Goal: Task Accomplishment & Management: Manage account settings

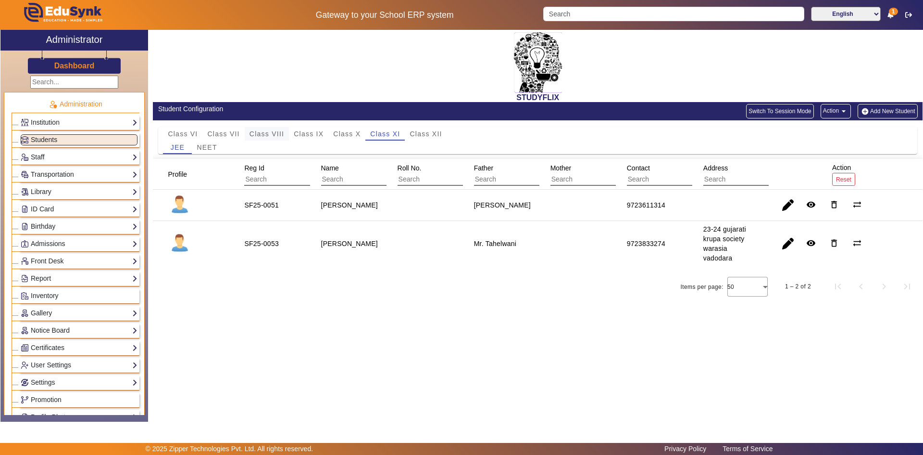
click at [280, 134] on span "Class VIII" at bounding box center [267, 133] width 35 height 7
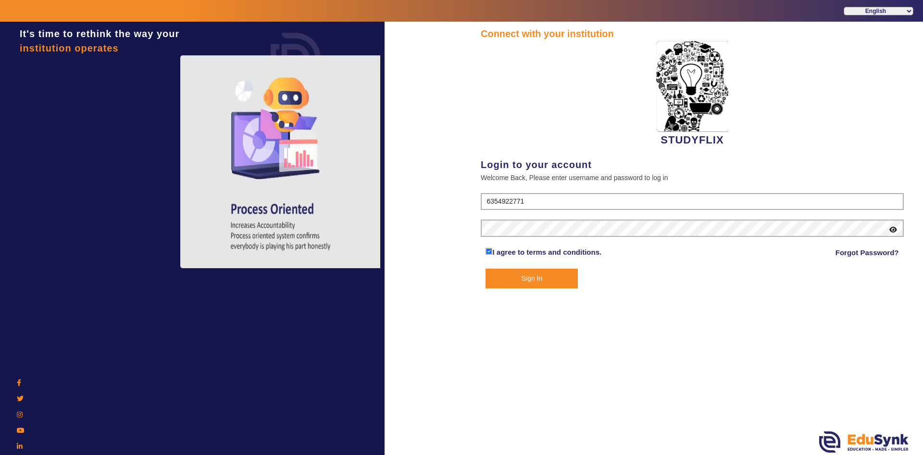
click at [505, 278] on button "Sign In" at bounding box center [532, 278] width 92 height 20
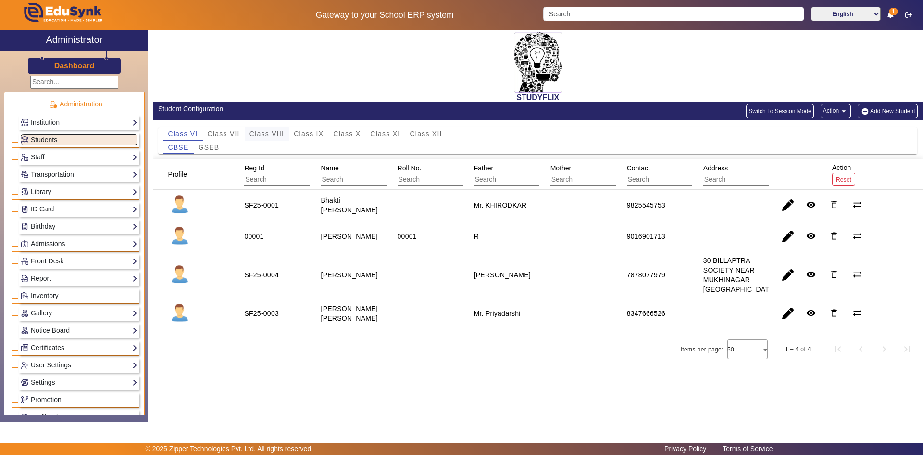
click at [282, 130] on span "Class VIII" at bounding box center [267, 133] width 35 height 7
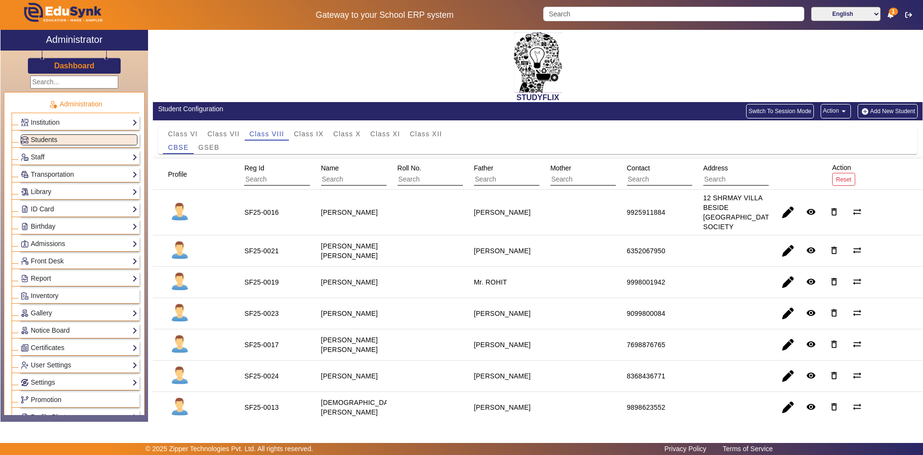
drag, startPoint x: 315, startPoint y: 312, endPoint x: 371, endPoint y: 333, distance: 60.4
click at [371, 329] on mat-cell "[PERSON_NAME]" at bounding box center [348, 313] width 76 height 31
click at [784, 319] on span "button" at bounding box center [788, 313] width 23 height 23
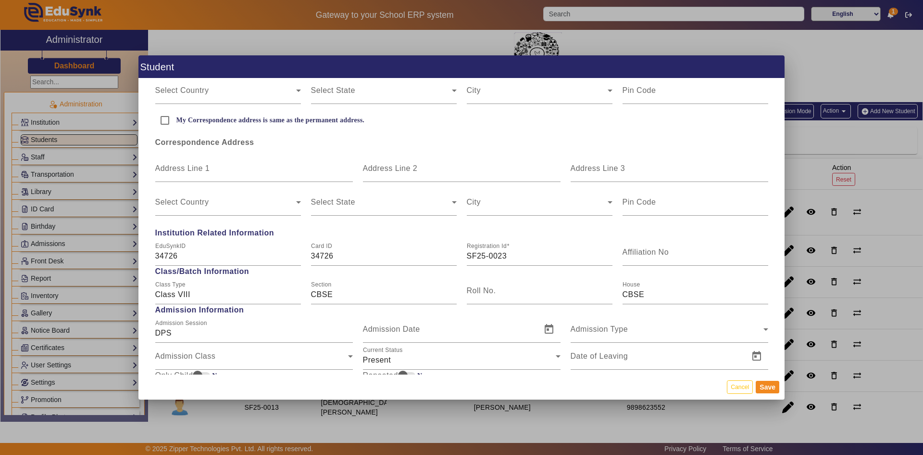
scroll to position [337, 0]
drag, startPoint x: 184, startPoint y: 250, endPoint x: 135, endPoint y: 251, distance: 49.1
click at [135, 251] on div "Student Personal Information First Name [PERSON_NAME] Middle Name Last Name Dat…" at bounding box center [461, 227] width 923 height 455
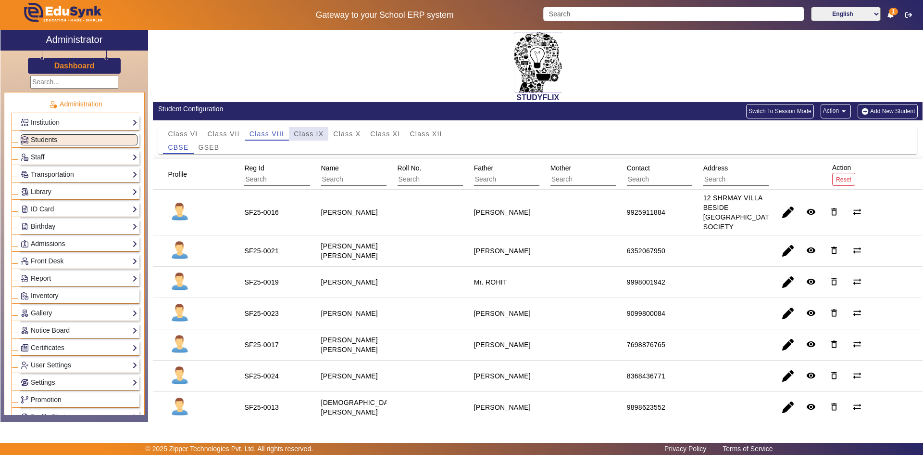
click at [300, 130] on span "Class IX" at bounding box center [309, 133] width 30 height 7
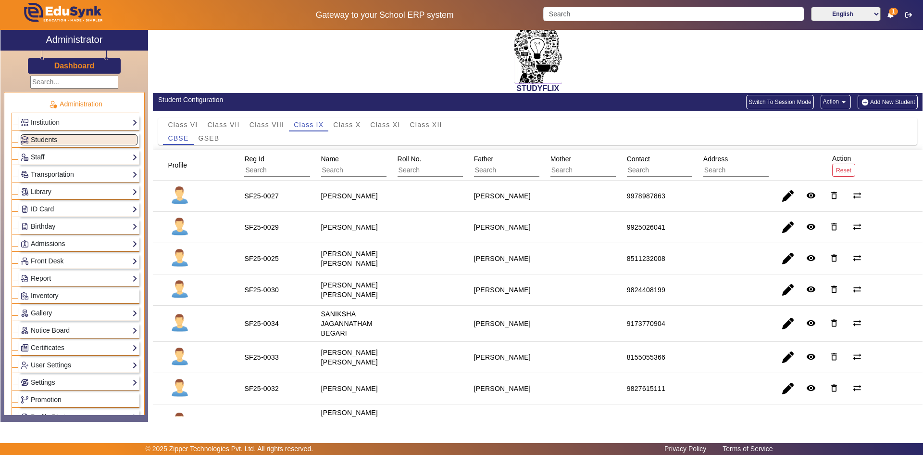
scroll to position [0, 0]
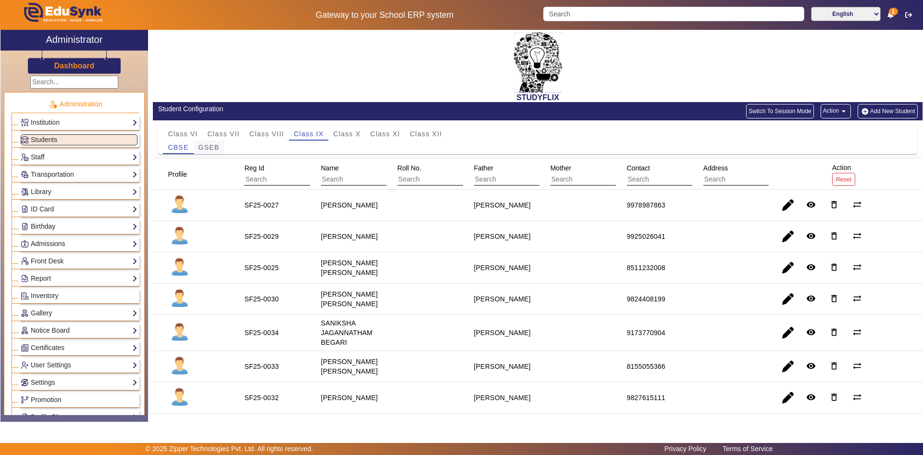
click at [213, 146] on span "GSEB" at bounding box center [209, 147] width 21 height 7
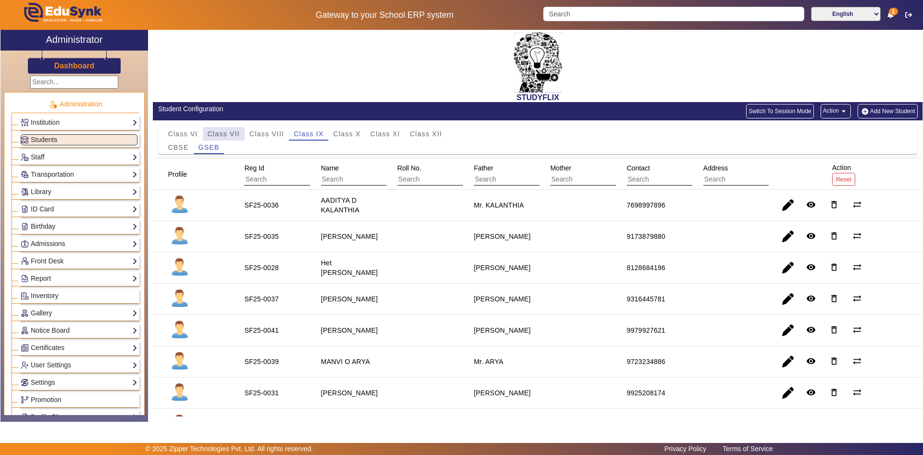
click at [225, 135] on span "Class VII" at bounding box center [224, 133] width 32 height 7
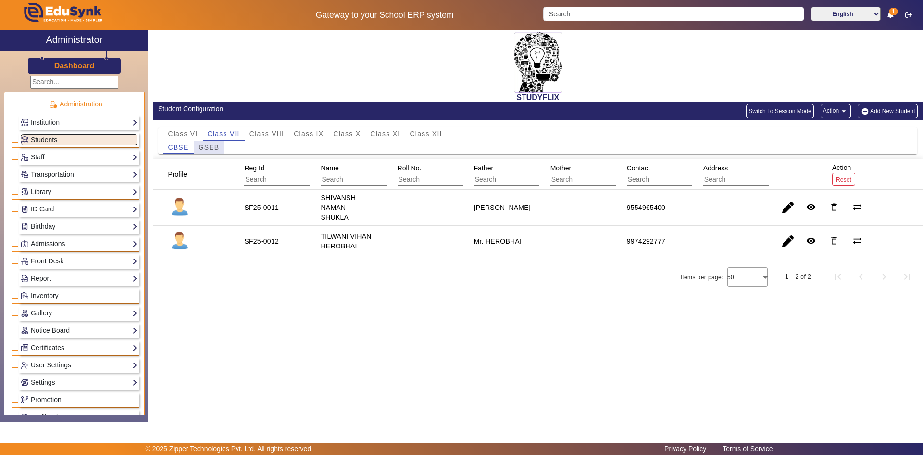
click at [215, 148] on span "GSEB" at bounding box center [209, 147] width 21 height 7
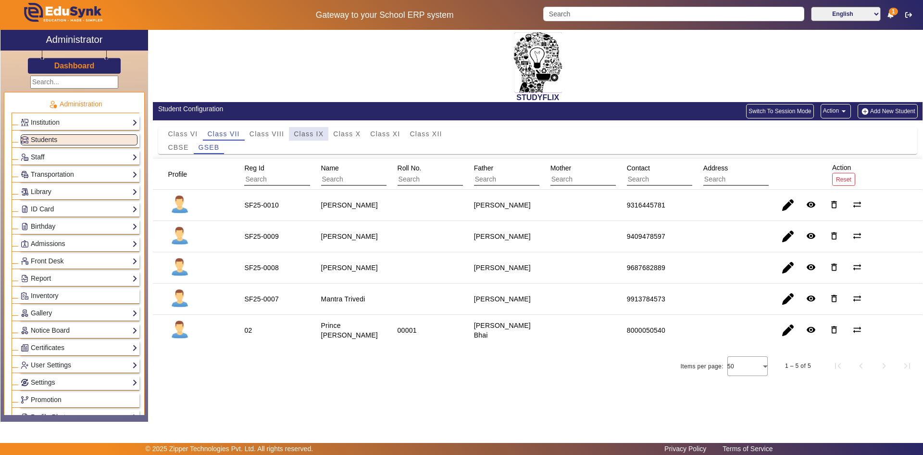
click at [310, 133] on span "Class IX" at bounding box center [309, 133] width 30 height 7
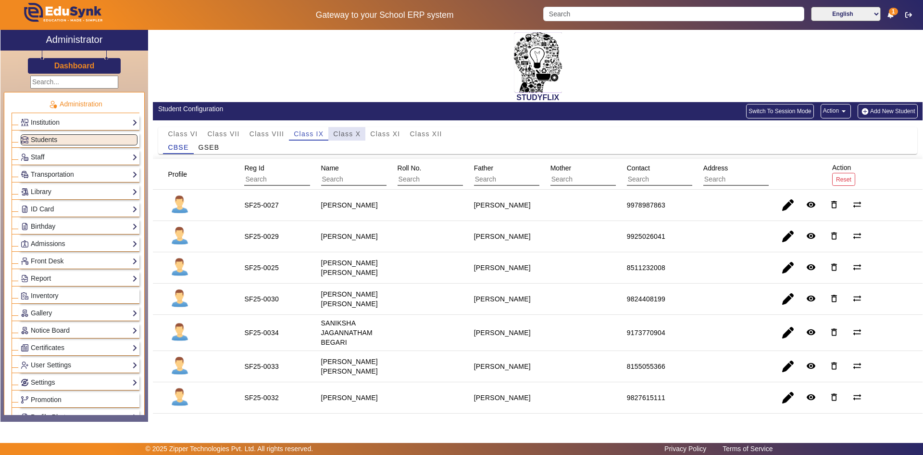
click at [344, 130] on span "Class X" at bounding box center [346, 133] width 27 height 7
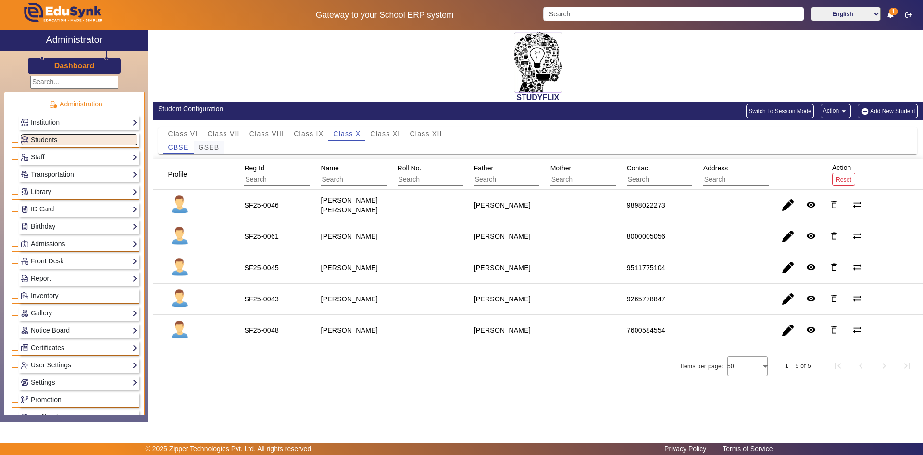
click at [219, 150] on span "GSEB" at bounding box center [209, 147] width 21 height 7
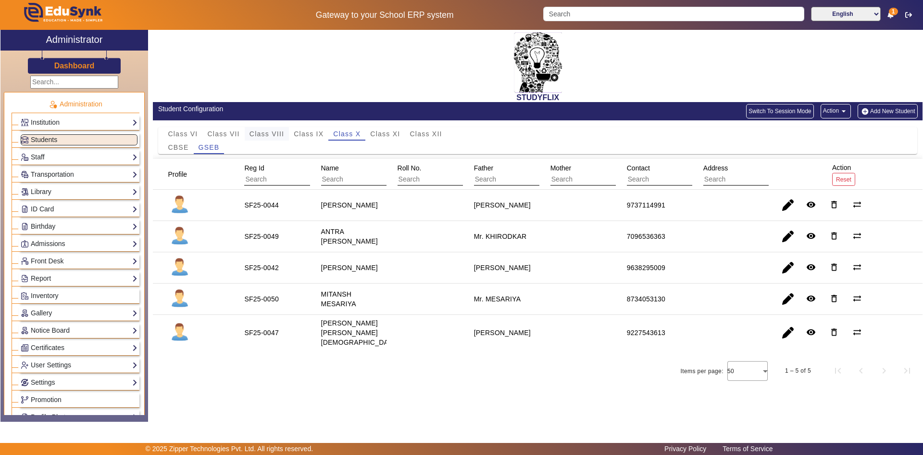
click at [276, 134] on span "Class VIII" at bounding box center [267, 133] width 35 height 7
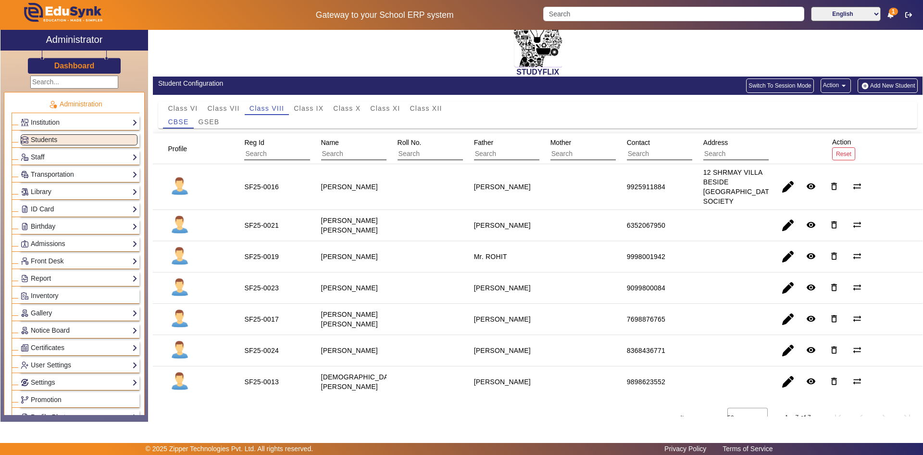
scroll to position [48, 0]
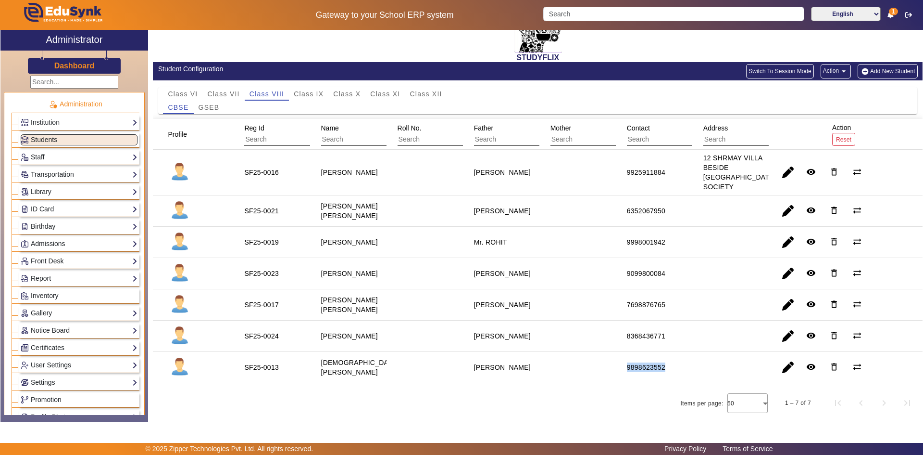
drag, startPoint x: 630, startPoint y: 369, endPoint x: 685, endPoint y: 375, distance: 55.1
click at [685, 375] on mat-cell "9898623552" at bounding box center [654, 367] width 76 height 31
click at [643, 372] on div "9898623552" at bounding box center [646, 367] width 38 height 10
drag, startPoint x: 615, startPoint y: 364, endPoint x: 671, endPoint y: 372, distance: 56.4
click at [671, 372] on mat-cell "9898623552" at bounding box center [654, 367] width 76 height 31
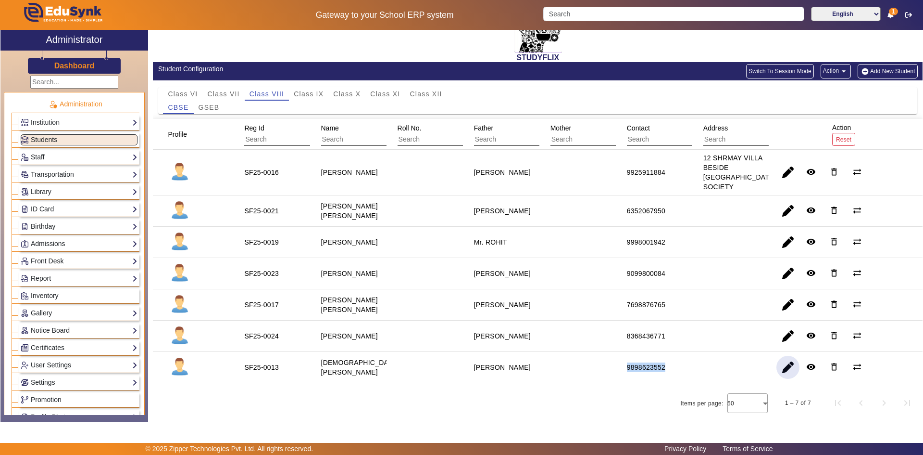
click at [780, 368] on span "button" at bounding box center [788, 366] width 23 height 23
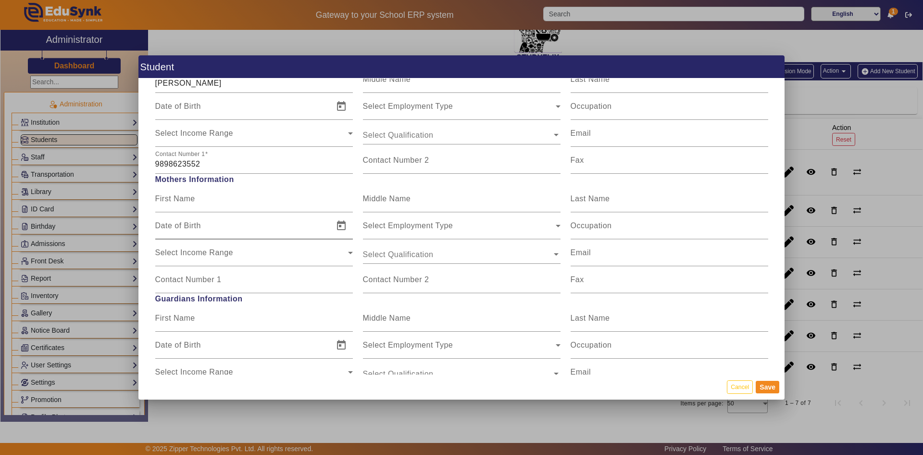
scroll to position [721, 0]
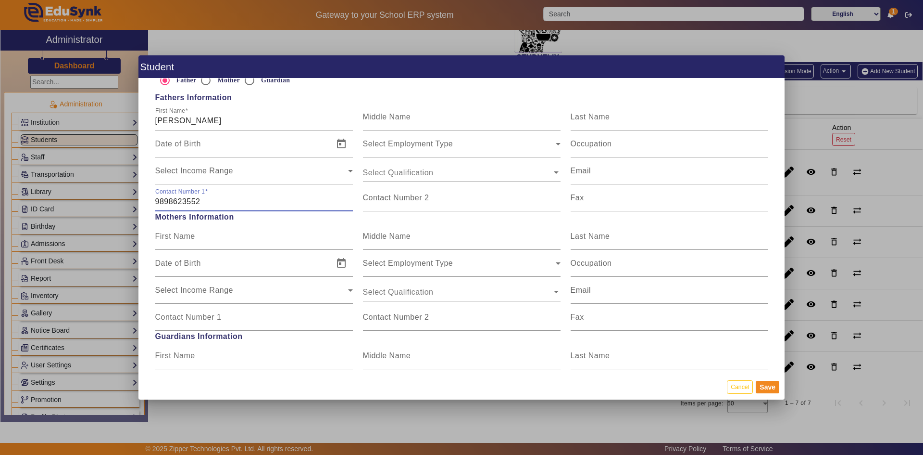
drag, startPoint x: 209, startPoint y: 204, endPoint x: 139, endPoint y: 200, distance: 69.8
click at [139, 200] on div "Personal Information First Name [PERSON_NAME] Middle Name [PERSON_NAME] Last Na…" at bounding box center [462, 225] width 646 height 295
click at [377, 199] on mat-label "Contact Number 2" at bounding box center [396, 197] width 66 height 8
click at [377, 199] on input "Contact Number 2" at bounding box center [462, 202] width 198 height 12
paste input "9898623552"
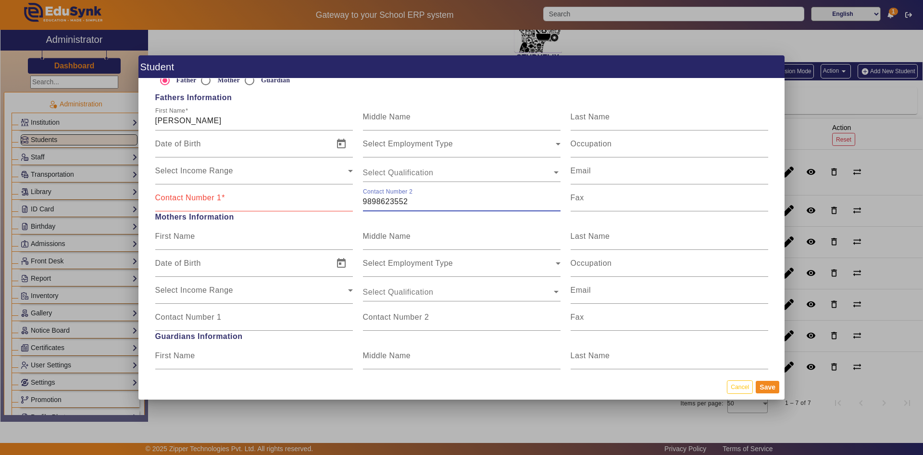
type input "9898623552"
click at [262, 204] on input "Contact Number 1" at bounding box center [254, 202] width 198 height 12
click at [220, 202] on input "Contact Number 1" at bounding box center [254, 202] width 198 height 12
type input "9428776683"
click at [760, 388] on button "Save" at bounding box center [768, 386] width 24 height 13
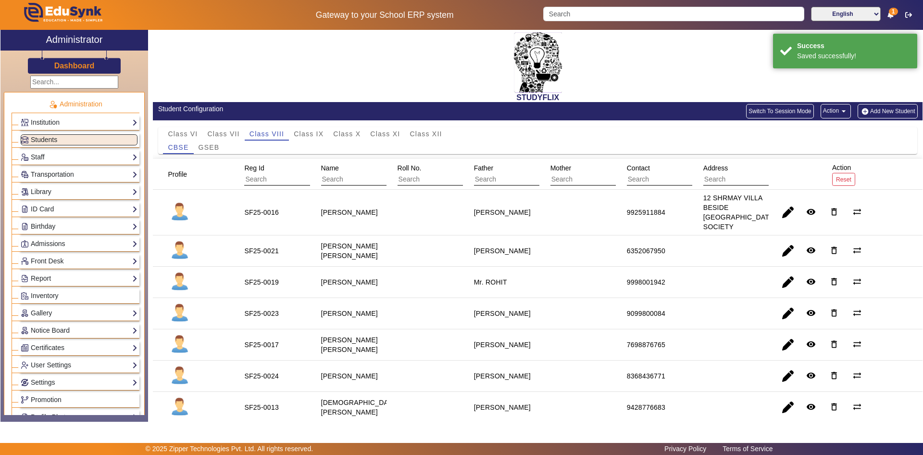
scroll to position [50, 0]
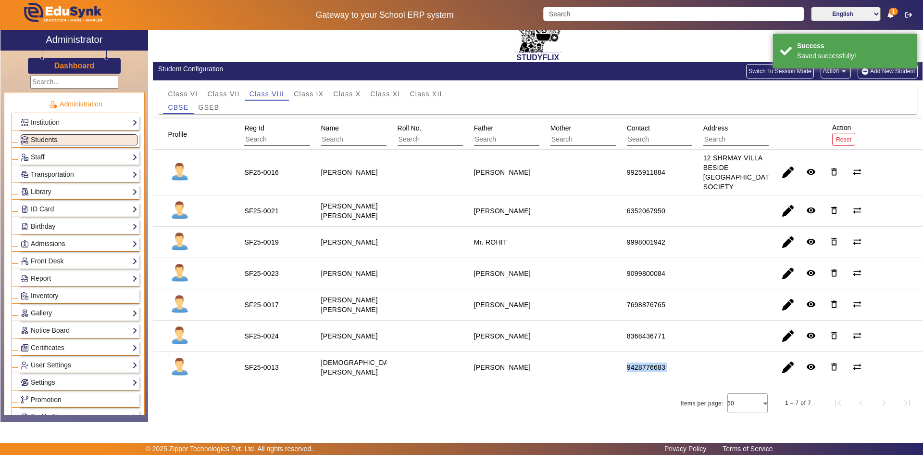
drag, startPoint x: 683, startPoint y: 369, endPoint x: 712, endPoint y: 368, distance: 28.4
click at [712, 368] on mat-row "SF25-0013 [PERSON_NAME] [PERSON_NAME] 9428776683 remove_red_eye delete_outline …" at bounding box center [538, 367] width 770 height 31
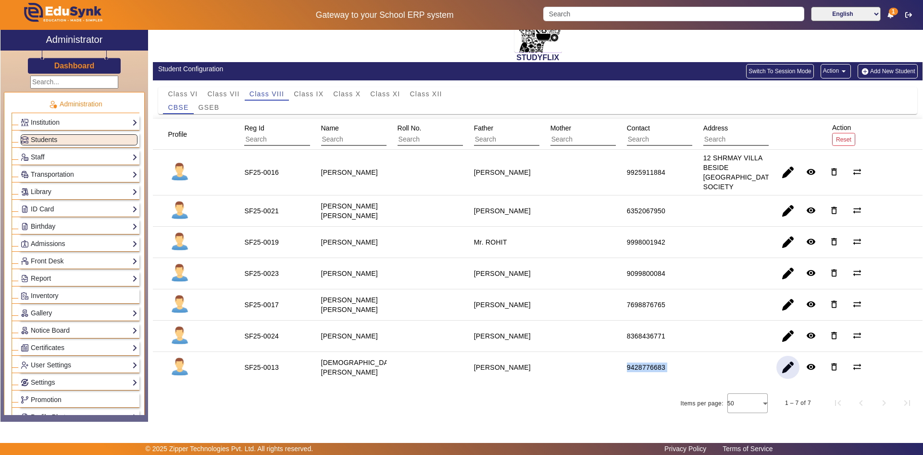
click at [781, 370] on span "button" at bounding box center [788, 366] width 23 height 23
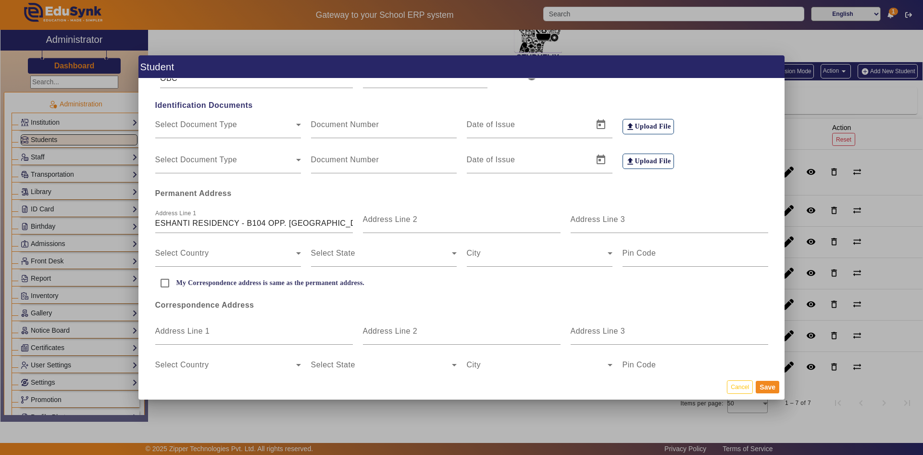
scroll to position [144, 0]
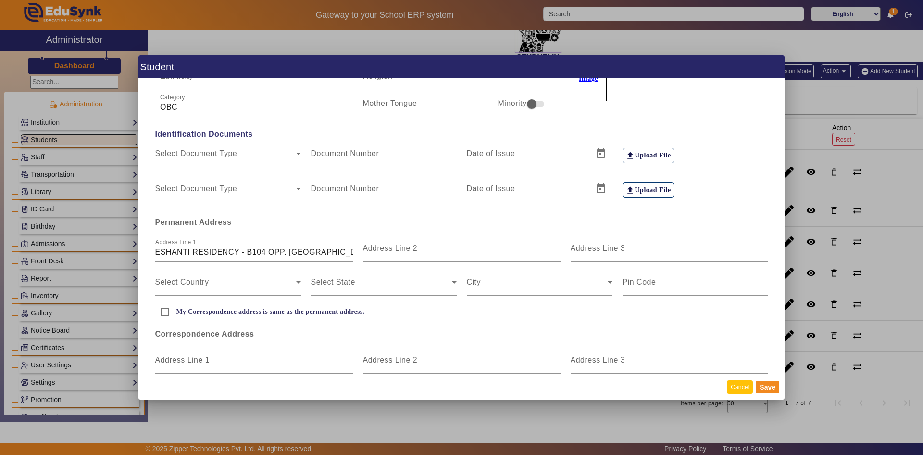
click at [735, 386] on button "Cancel" at bounding box center [740, 386] width 26 height 13
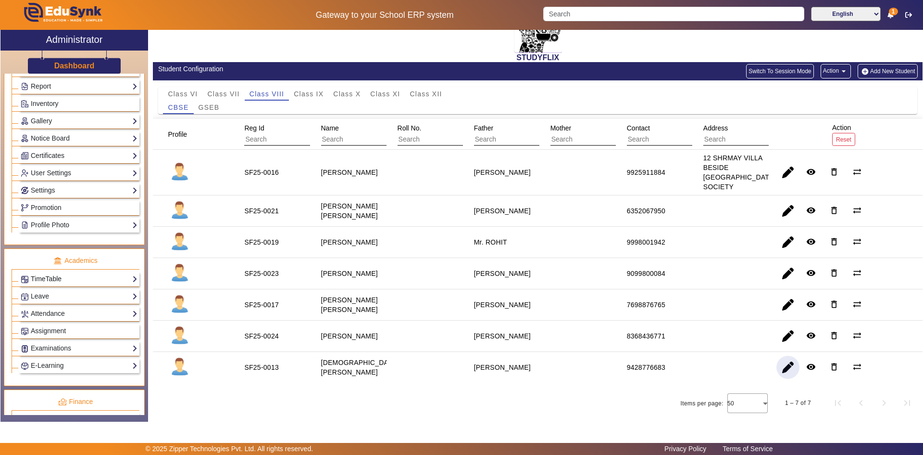
scroll to position [240, 0]
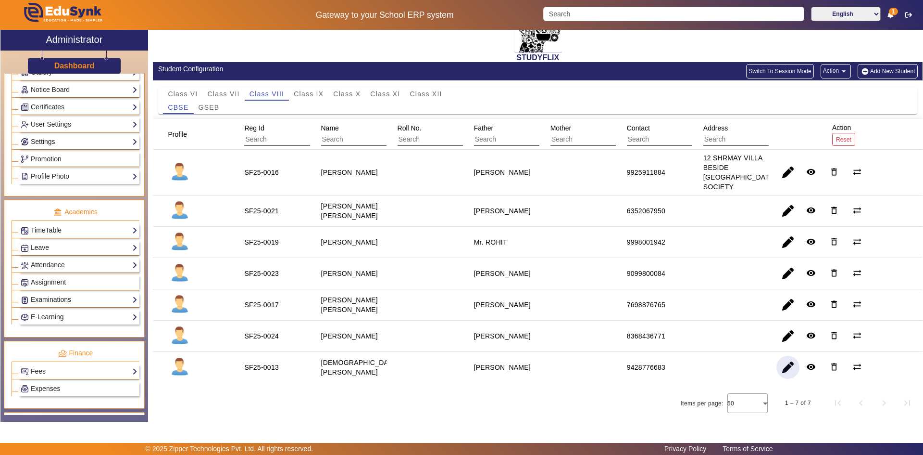
click at [49, 297] on link "Examinations" at bounding box center [79, 299] width 117 height 11
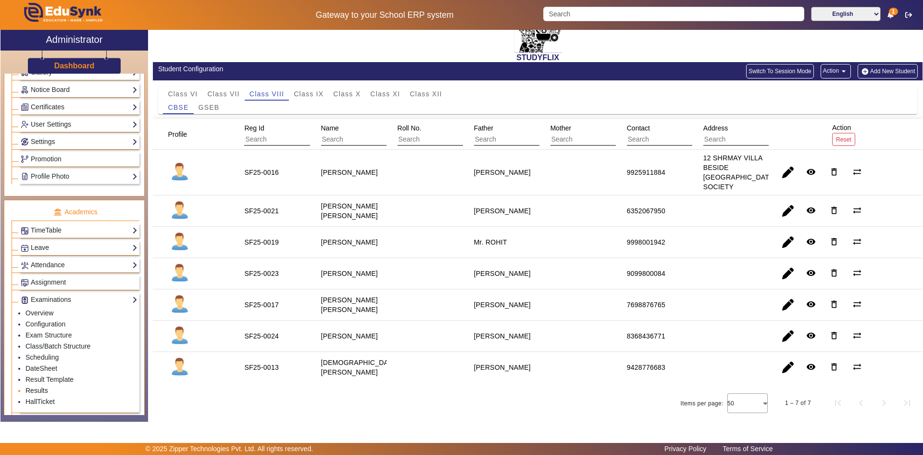
click at [29, 388] on link "Results" at bounding box center [36, 390] width 23 height 8
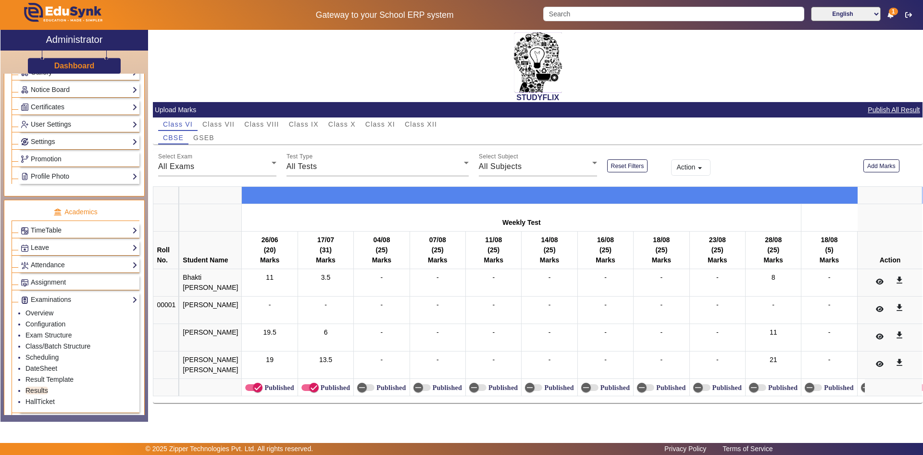
click at [271, 118] on span "Class VIII" at bounding box center [261, 123] width 35 height 13
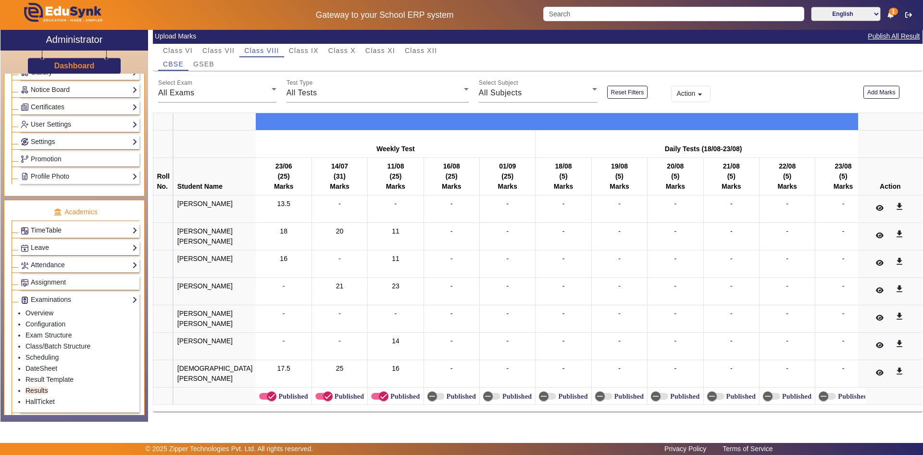
scroll to position [99, 0]
click at [188, 365] on td "[DEMOGRAPHIC_DATA][PERSON_NAME]" at bounding box center [215, 373] width 83 height 27
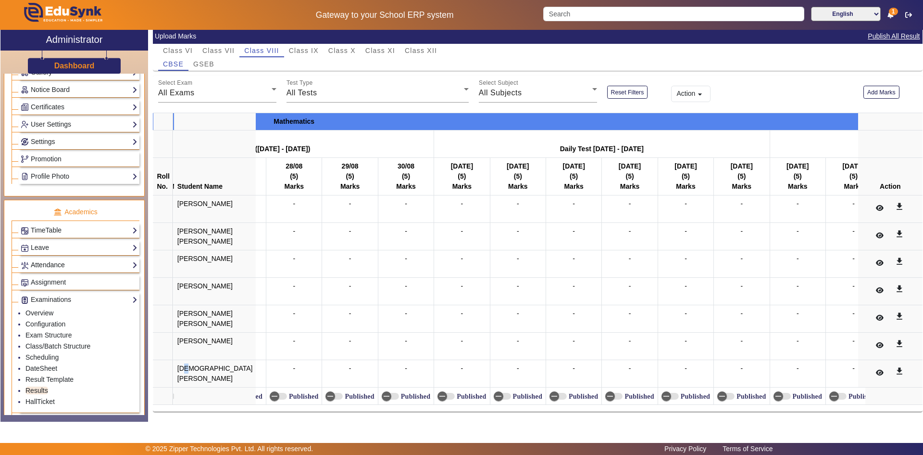
scroll to position [0, 0]
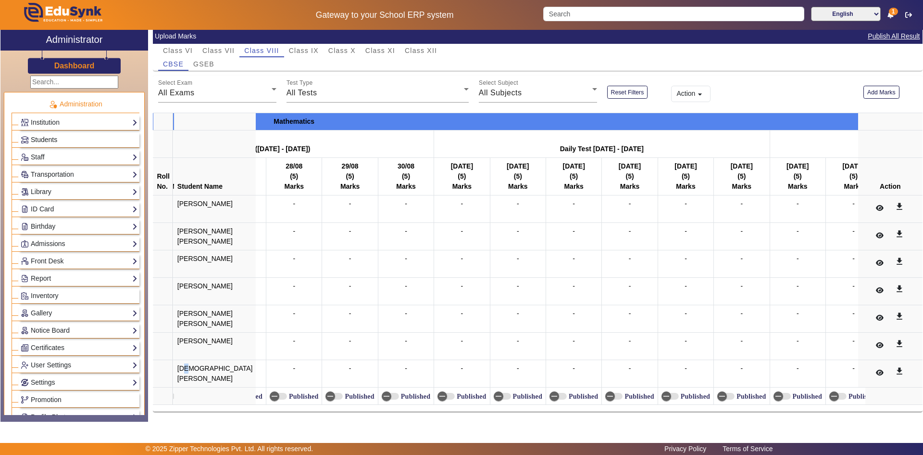
click at [52, 136] on span "Students" at bounding box center [44, 140] width 26 height 8
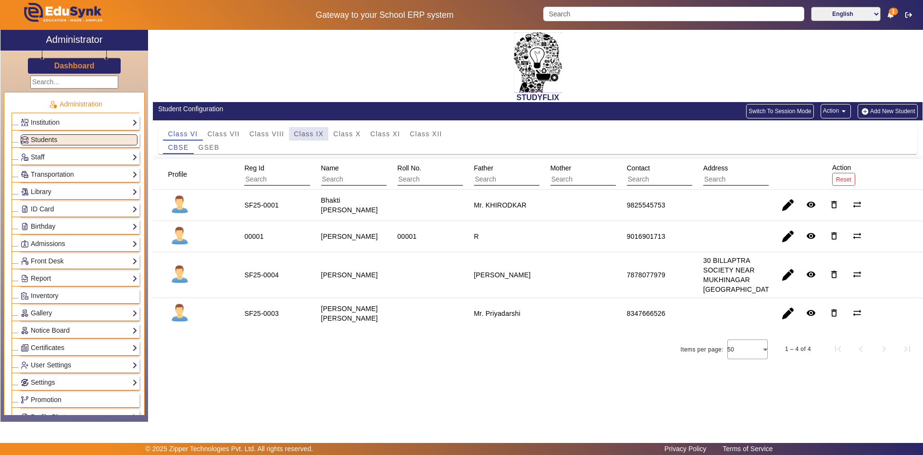
click at [295, 130] on span "Class IX" at bounding box center [309, 133] width 30 height 7
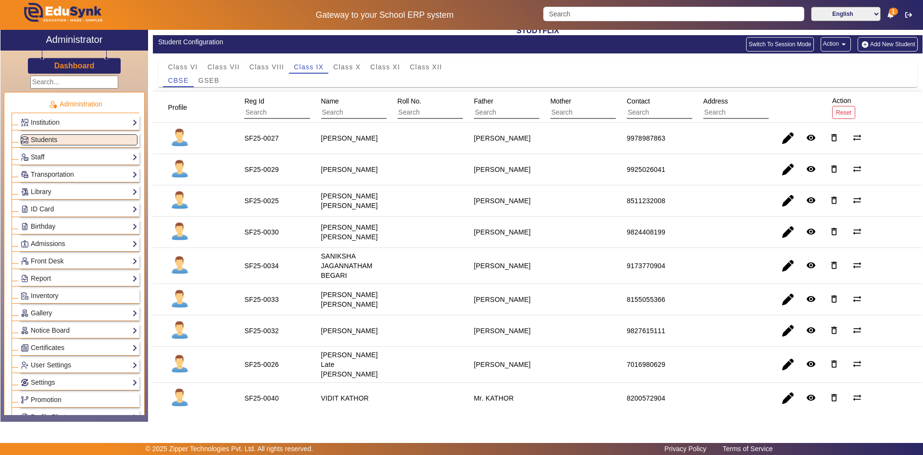
scroll to position [45, 0]
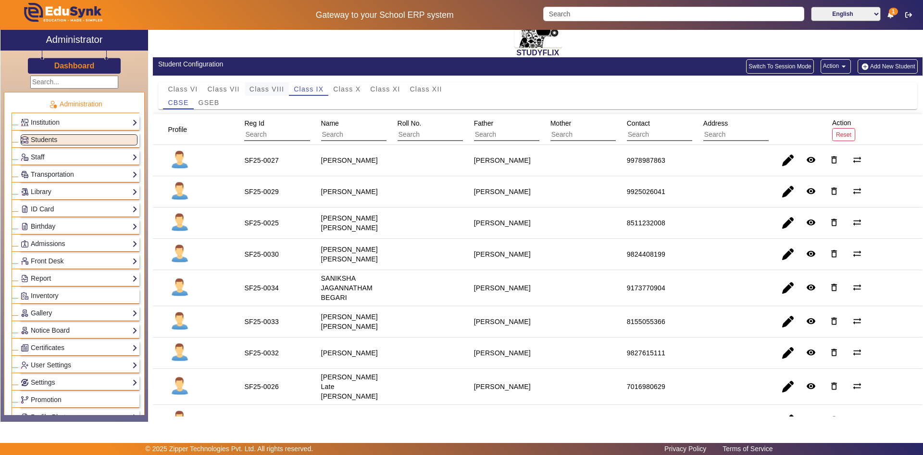
click at [263, 91] on span "Class VIII" at bounding box center [267, 89] width 35 height 7
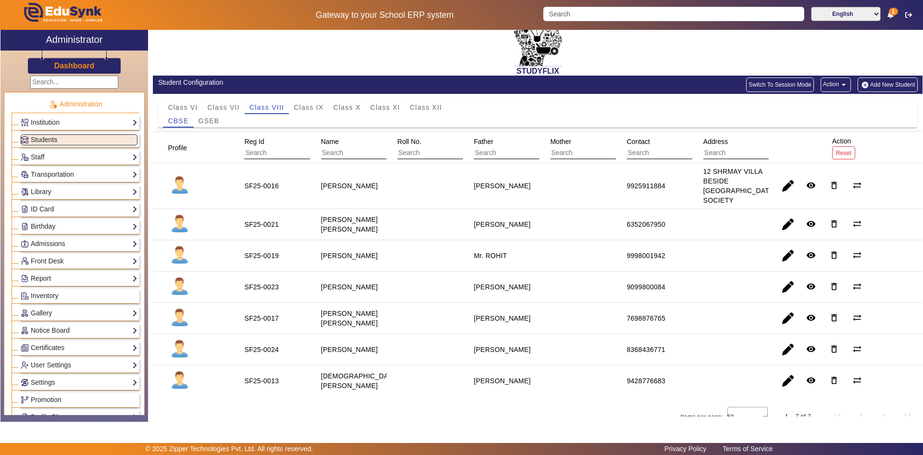
scroll to position [48, 0]
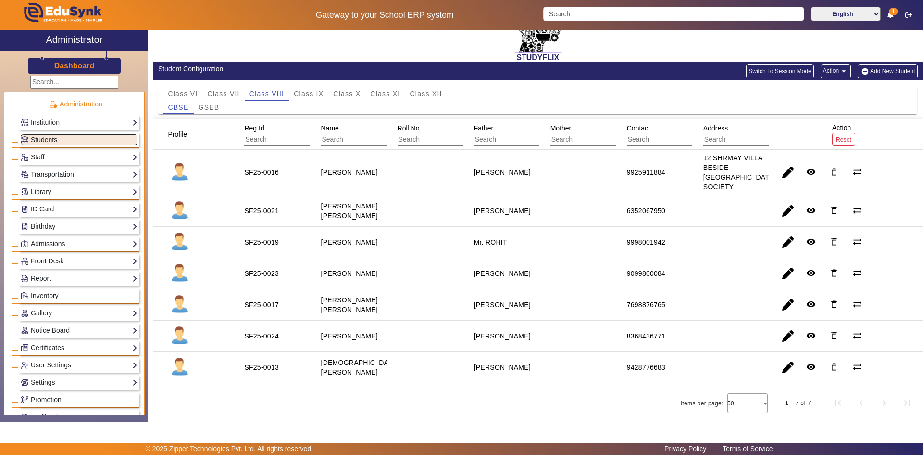
drag, startPoint x: 319, startPoint y: 266, endPoint x: 378, endPoint y: 280, distance: 60.0
click at [355, 281] on div "[PERSON_NAME]" at bounding box center [349, 273] width 63 height 16
click at [780, 271] on span "button" at bounding box center [788, 273] width 23 height 23
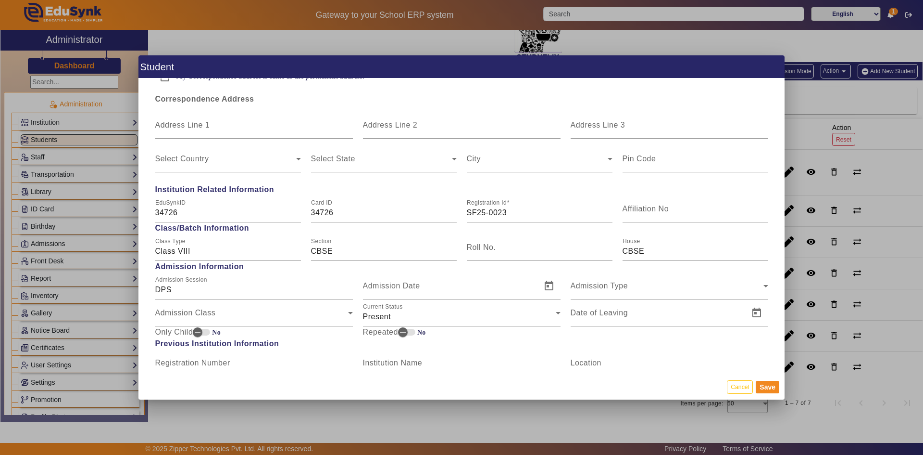
scroll to position [385, 0]
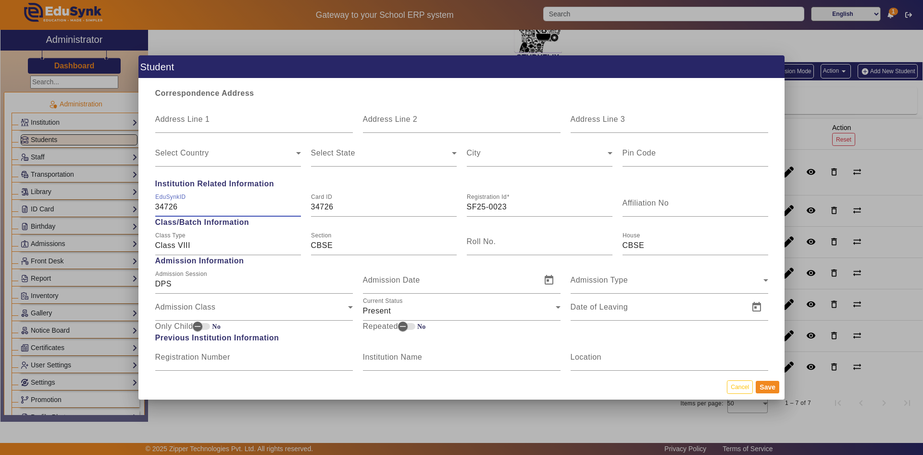
drag, startPoint x: 178, startPoint y: 207, endPoint x: 142, endPoint y: 207, distance: 36.6
click at [142, 207] on div "Personal Information First Name [PERSON_NAME] Middle Name Last Name Date of Bir…" at bounding box center [462, 225] width 646 height 295
click at [734, 386] on button "Cancel" at bounding box center [740, 386] width 26 height 13
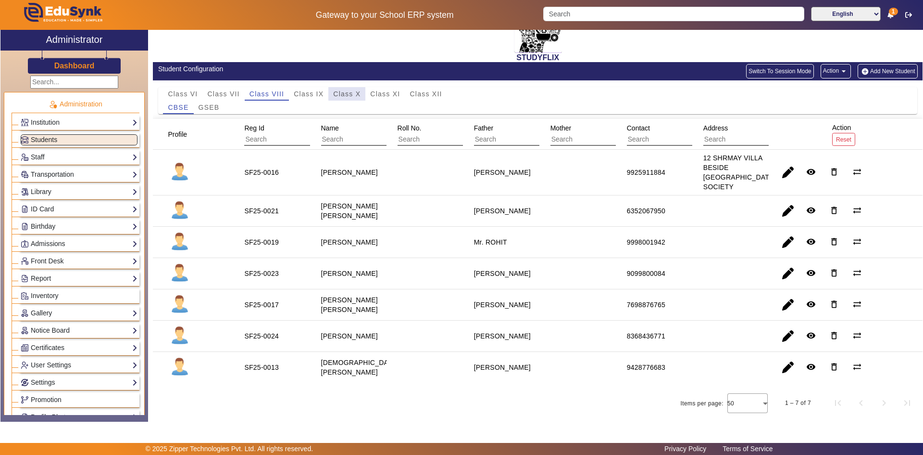
click at [354, 90] on span "Class X" at bounding box center [346, 93] width 27 height 7
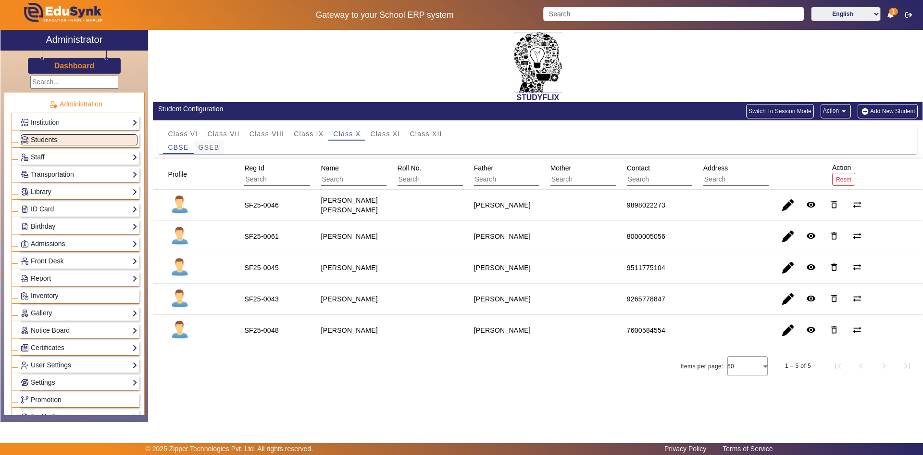
click at [214, 148] on span "GSEB" at bounding box center [209, 147] width 21 height 7
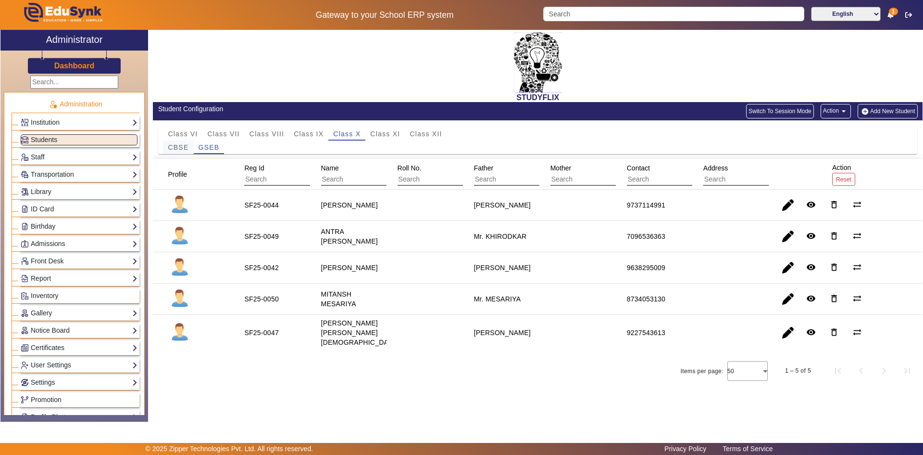
click at [189, 146] on span "CBSE" at bounding box center [178, 147] width 21 height 7
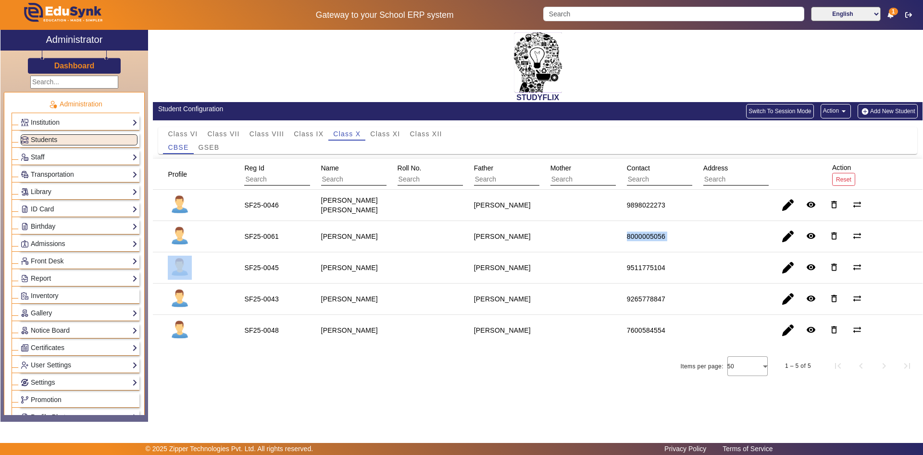
drag, startPoint x: 616, startPoint y: 235, endPoint x: 694, endPoint y: 243, distance: 77.9
click at [694, 243] on mat-row "SF25-0061 [PERSON_NAME] Madhav Bhai 8000005056 remove_red_eye delete_outline sy…" at bounding box center [538, 236] width 770 height 31
click at [788, 241] on span "button" at bounding box center [788, 236] width 23 height 23
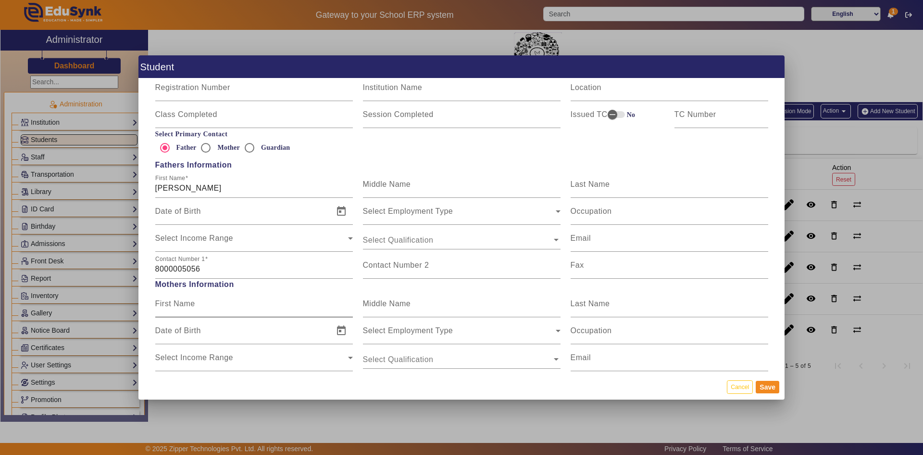
scroll to position [577, 0]
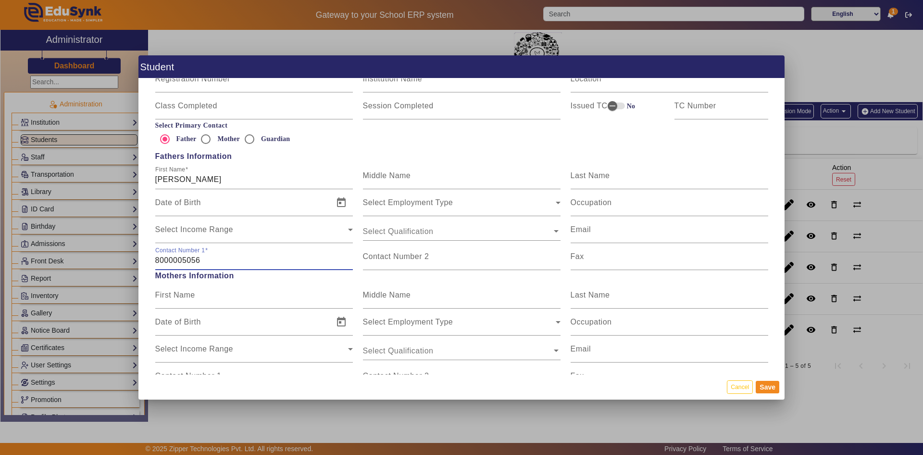
drag, startPoint x: 206, startPoint y: 258, endPoint x: 150, endPoint y: 254, distance: 56.9
click at [152, 254] on div "Contact Number [PHONE_NUMBER]" at bounding box center [254, 256] width 208 height 27
click at [386, 259] on mat-label "Contact Number 2" at bounding box center [396, 256] width 66 height 8
click at [386, 259] on input "Contact Number 2" at bounding box center [462, 260] width 198 height 12
paste input "8000005056"
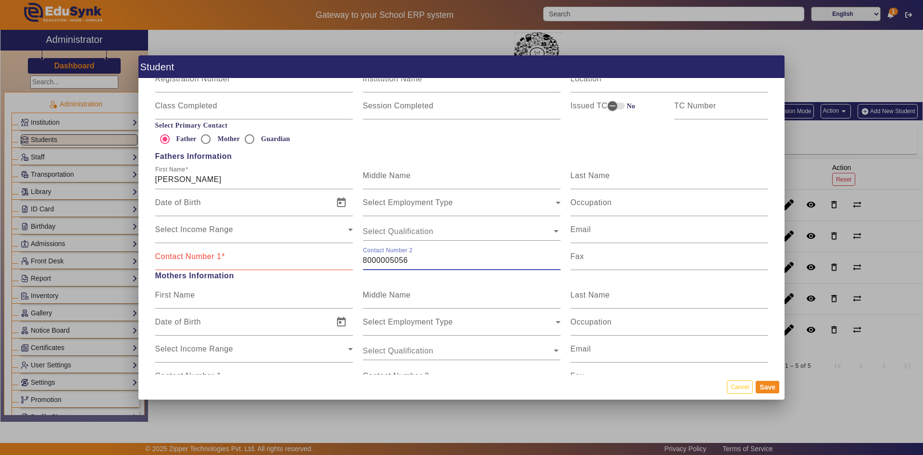
type input "8000005056"
click at [205, 262] on input "Contact Number 1" at bounding box center [254, 260] width 198 height 12
type input "8905882610"
click at [767, 387] on button "Save" at bounding box center [768, 386] width 24 height 13
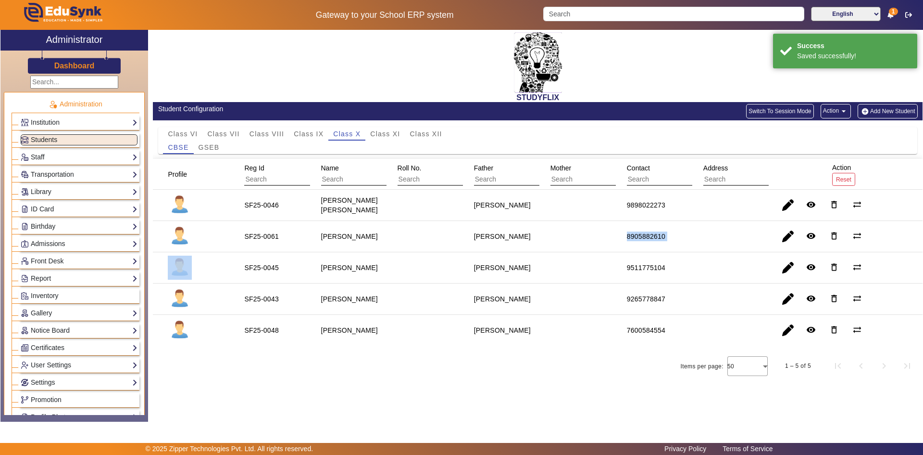
drag, startPoint x: 623, startPoint y: 238, endPoint x: 697, endPoint y: 239, distance: 74.1
click at [697, 239] on mat-row "SF25-0061 [PERSON_NAME] Madhav Bhai 8905882610 remove_red_eye delete_outline sy…" at bounding box center [538, 236] width 770 height 31
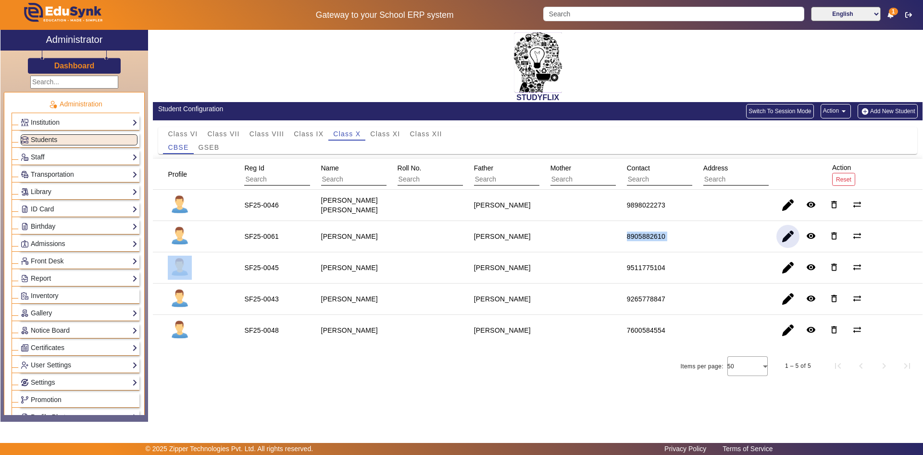
click at [790, 240] on span "button" at bounding box center [788, 236] width 23 height 23
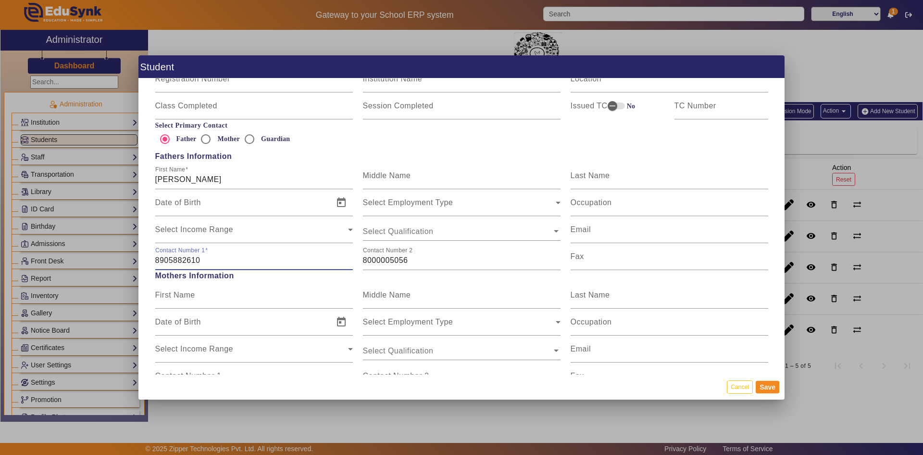
drag, startPoint x: 205, startPoint y: 258, endPoint x: 151, endPoint y: 254, distance: 55.0
click at [151, 254] on div "Contact Number [PHONE_NUMBER]" at bounding box center [254, 256] width 208 height 27
click at [413, 260] on input "8000005056" at bounding box center [462, 260] width 198 height 12
paste input "8905882610"
drag, startPoint x: 408, startPoint y: 260, endPoint x: 342, endPoint y: 260, distance: 65.9
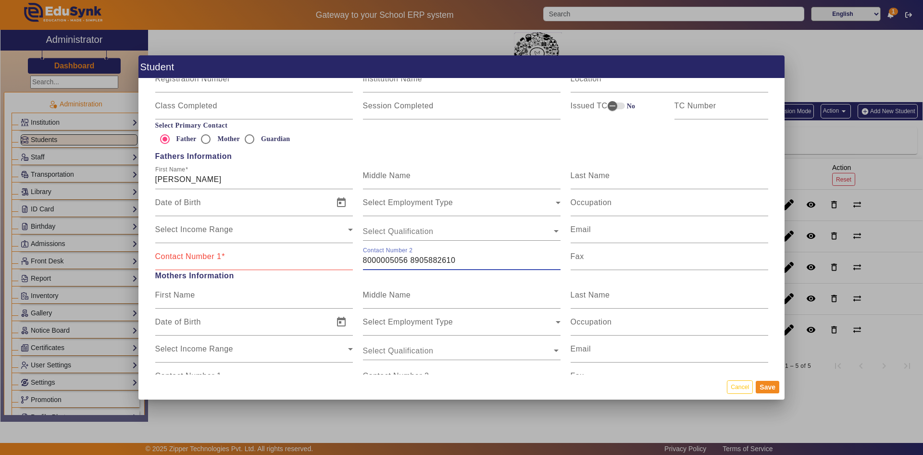
click at [342, 260] on div "Contact Number 1 Contact Number [PHONE_NUMBER] [PHONE_NUMBER] Fax" at bounding box center [461, 256] width 623 height 27
type input "8905882610"
click at [217, 261] on input "Contact Number 1" at bounding box center [254, 260] width 198 height 12
paste input "8000005056"
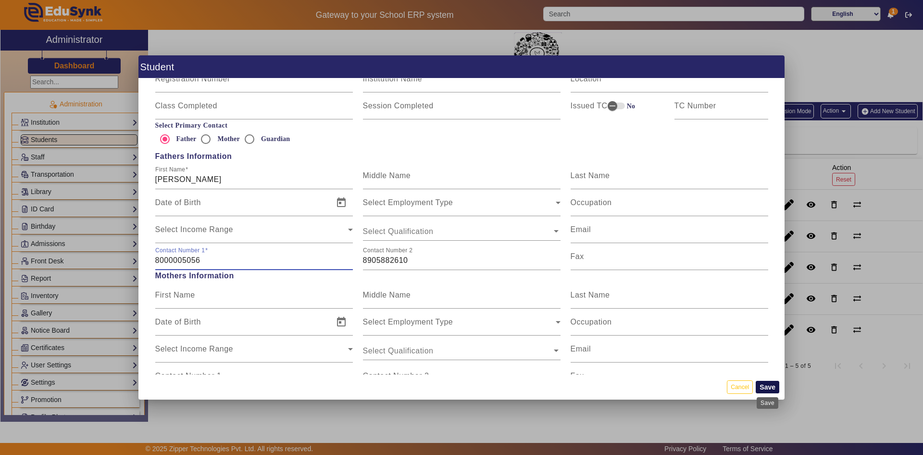
type input "8000005056"
click at [768, 388] on button "Save" at bounding box center [768, 386] width 24 height 13
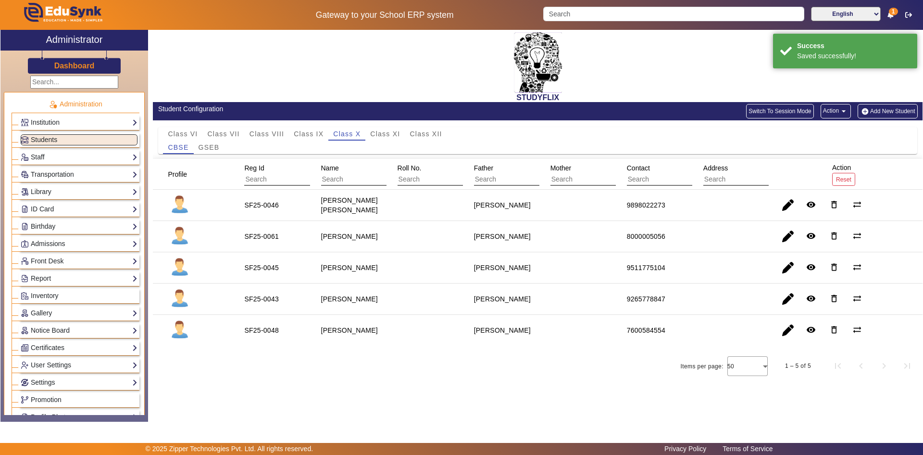
drag, startPoint x: 332, startPoint y: 233, endPoint x: 381, endPoint y: 240, distance: 50.1
click at [381, 240] on mat-cell "[PERSON_NAME]" at bounding box center [348, 236] width 76 height 31
drag, startPoint x: 604, startPoint y: 246, endPoint x: 687, endPoint y: 243, distance: 83.7
click at [687, 243] on mat-row "SF25-0061 [PERSON_NAME] Madhav Bhai 8000005056 remove_red_eye delete_outline sy…" at bounding box center [538, 236] width 770 height 31
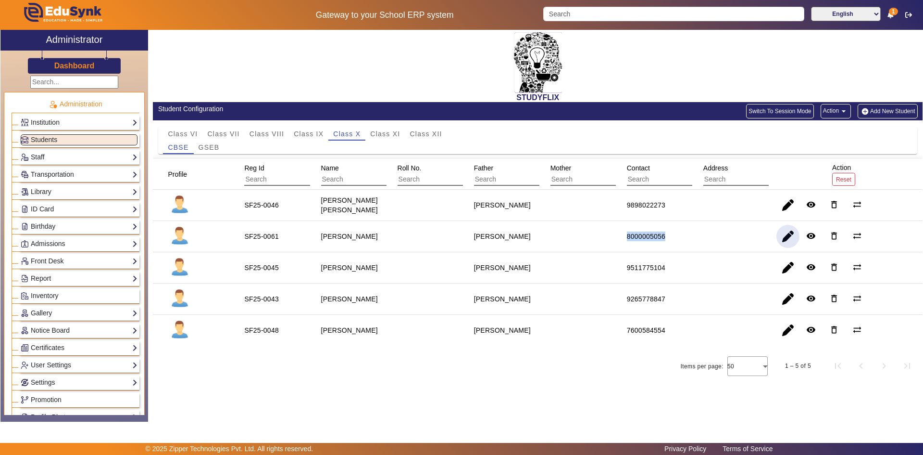
click at [785, 237] on span "button" at bounding box center [788, 236] width 23 height 23
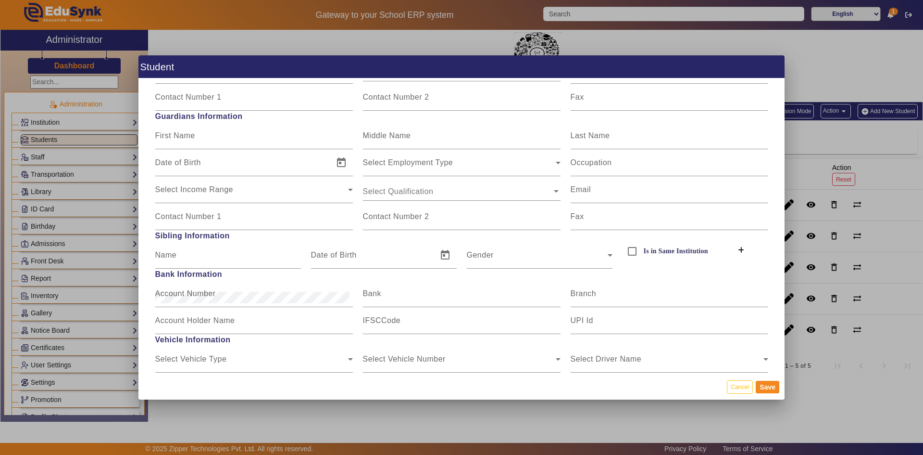
scroll to position [866, 0]
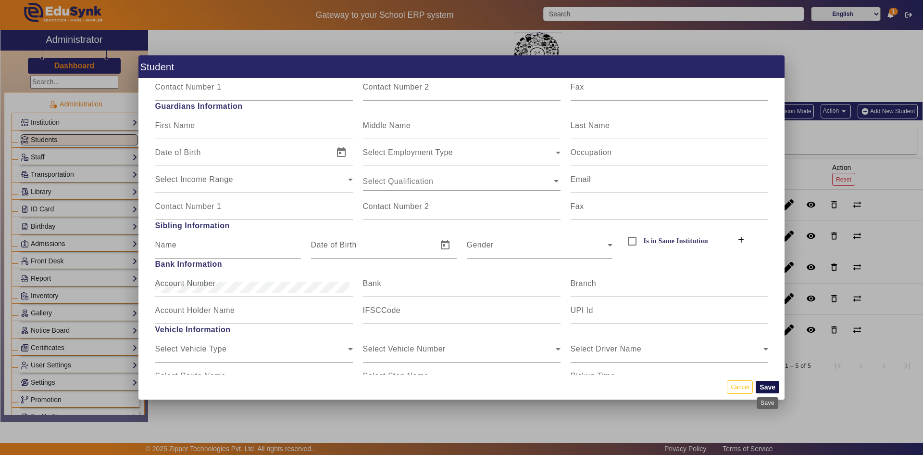
click at [767, 390] on button "Save" at bounding box center [768, 386] width 24 height 13
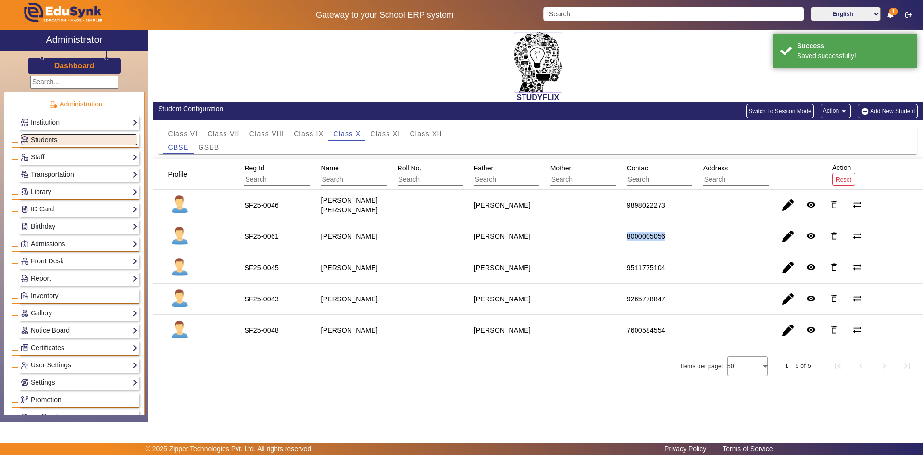
drag, startPoint x: 618, startPoint y: 241, endPoint x: 671, endPoint y: 245, distance: 54.0
click at [671, 245] on mat-row "SF25-0061 [PERSON_NAME] Madhav Bhai 8000005056 remove_red_eye delete_outline sy…" at bounding box center [538, 236] width 770 height 31
